Goal: Navigation & Orientation: Find specific page/section

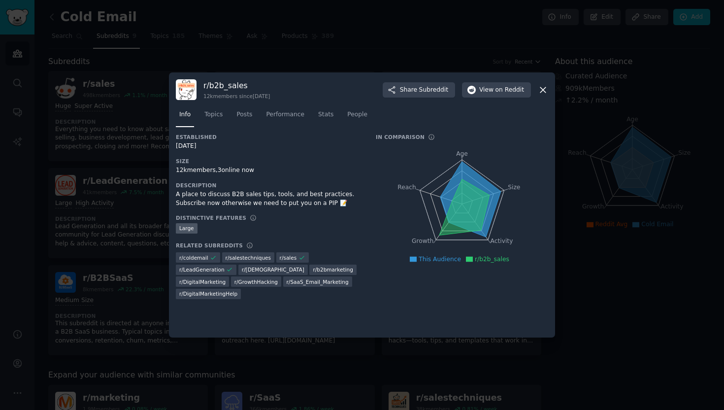
click at [542, 90] on icon at bounding box center [543, 90] width 10 height 10
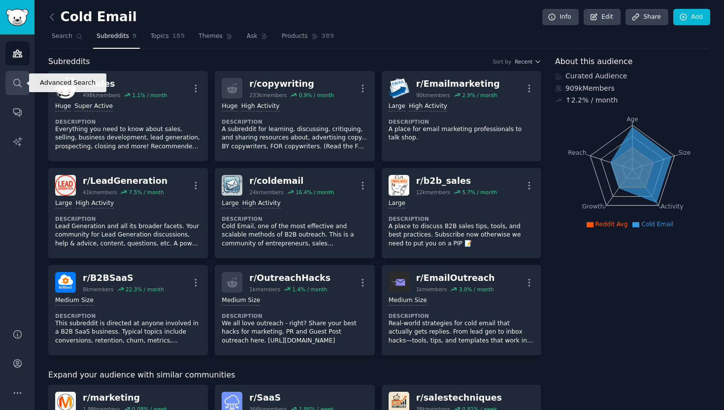
click at [19, 81] on icon "Sidebar" at bounding box center [17, 83] width 8 height 8
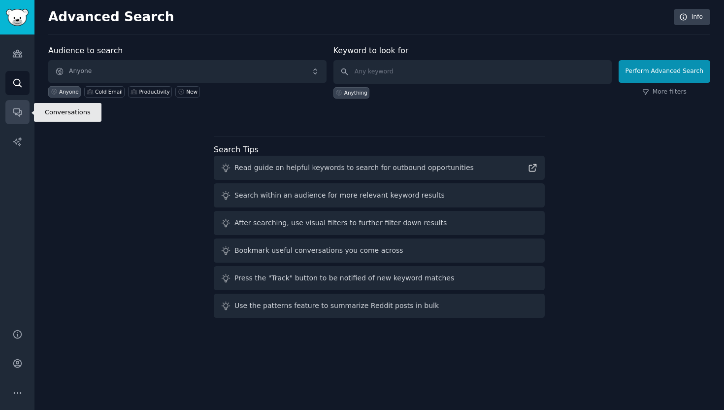
click at [27, 108] on link "Conversations" at bounding box center [17, 112] width 24 height 24
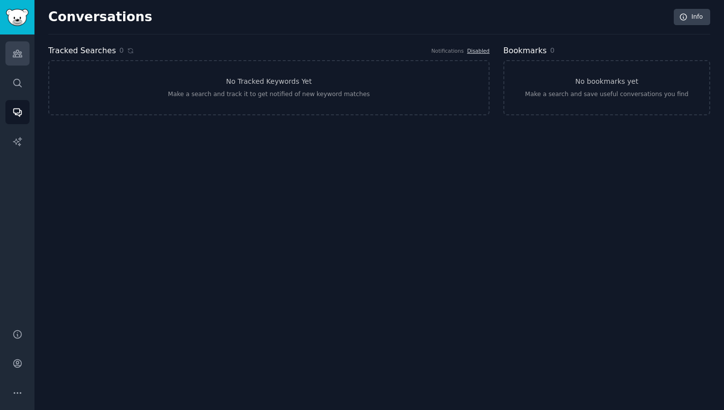
click at [21, 58] on icon "Sidebar" at bounding box center [17, 53] width 10 height 10
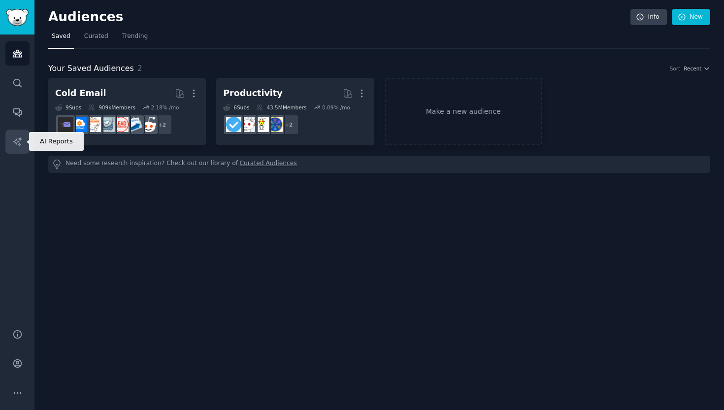
click at [20, 146] on icon "Sidebar" at bounding box center [17, 141] width 10 height 10
